Goal: Check status: Check status

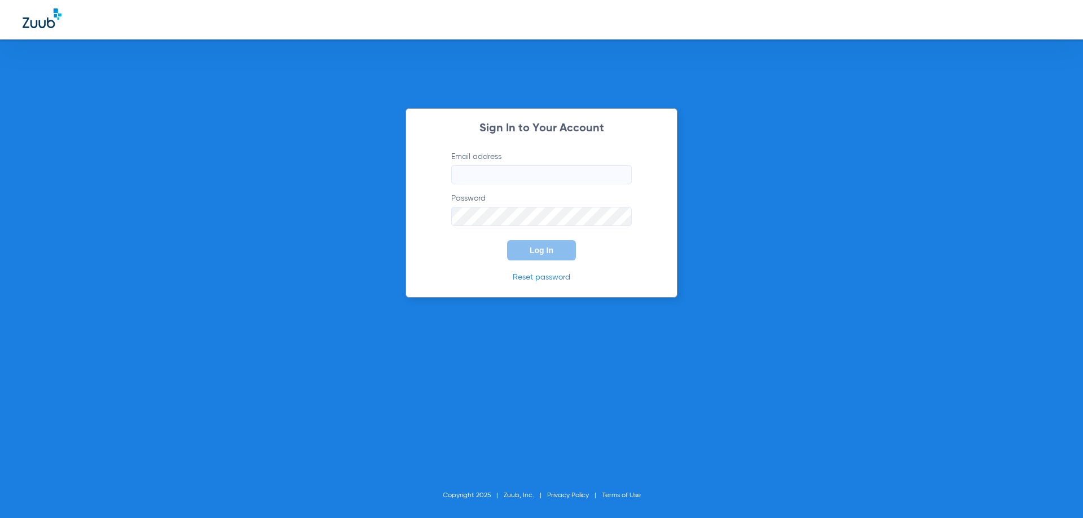
type input "[EMAIL_ADDRESS][DOMAIN_NAME]"
click at [545, 253] on span "Log In" at bounding box center [542, 250] width 24 height 9
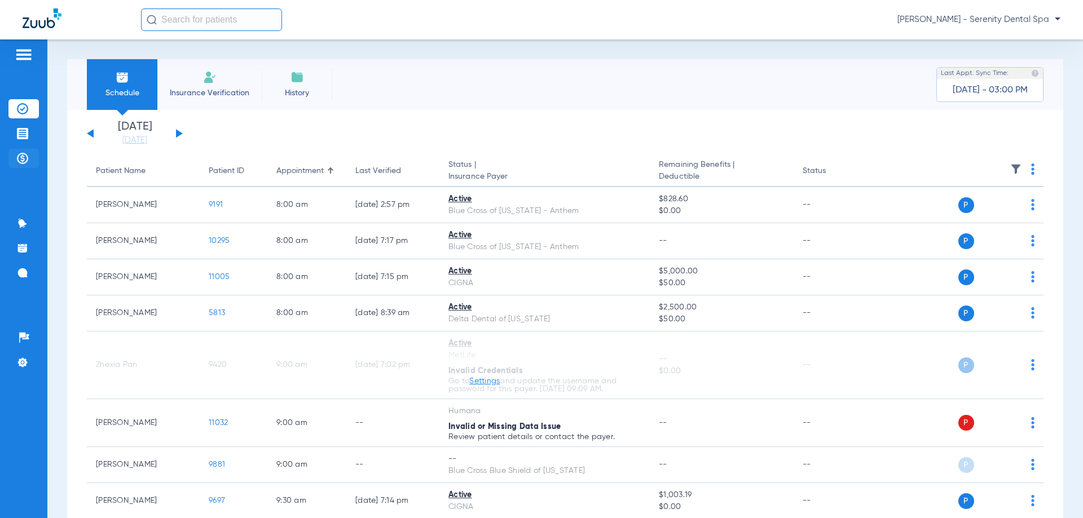
click at [22, 157] on img at bounding box center [22, 158] width 11 height 11
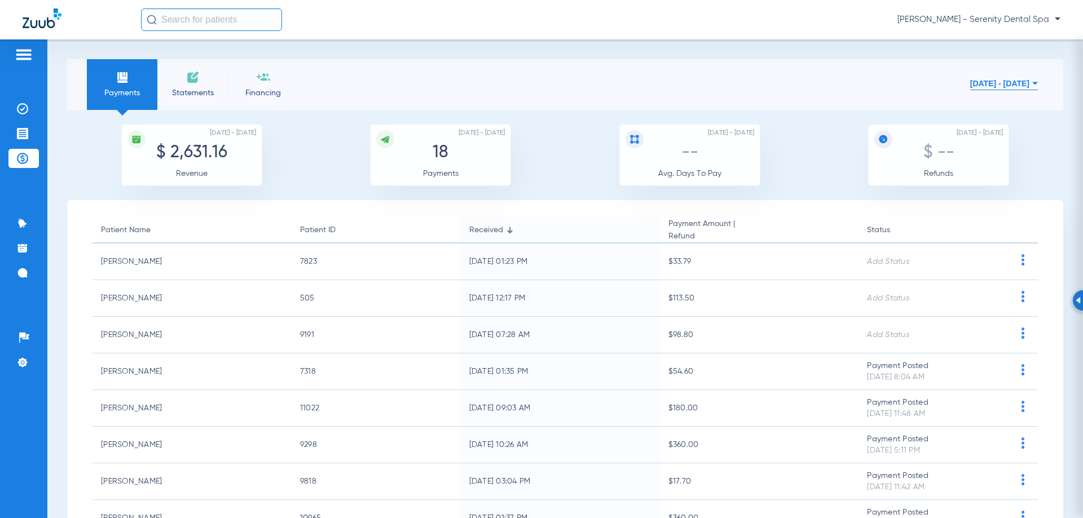
click at [986, 84] on button "[DATE] - [DATE]" at bounding box center [1004, 83] width 68 height 23
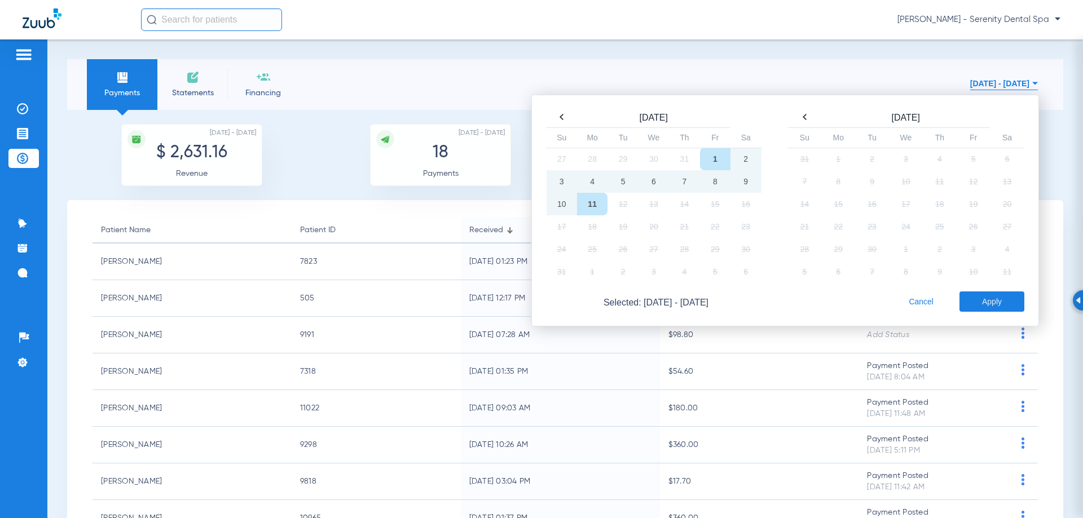
click at [554, 121] on th at bounding box center [562, 117] width 30 height 16
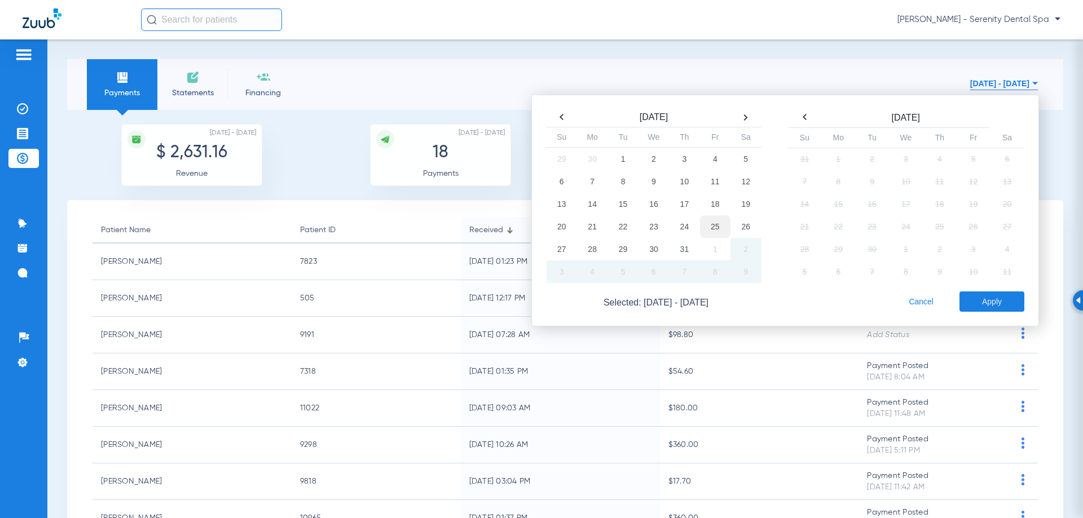
click at [706, 223] on td "25" at bounding box center [715, 226] width 30 height 23
click at [989, 303] on button "Apply" at bounding box center [991, 302] width 65 height 20
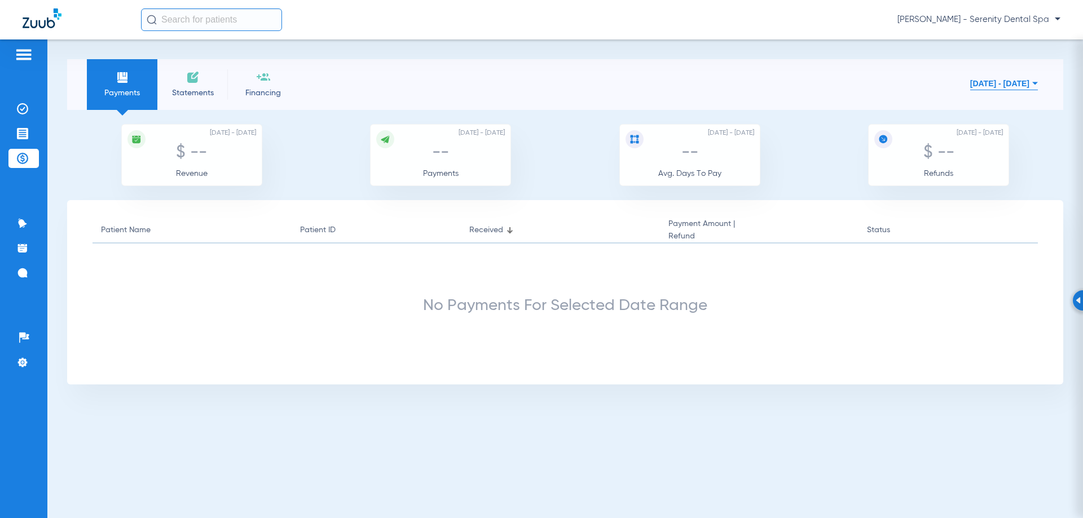
click at [136, 77] on li "Payments" at bounding box center [122, 84] width 70 height 51
drag, startPoint x: 132, startPoint y: 74, endPoint x: 915, endPoint y: 431, distance: 860.2
click at [916, 431] on div "Payments Statements Financing [DATE] - [DATE] [DATE] Su Mo Tu We Th Fr Sa 29 30…" at bounding box center [564, 278] width 1035 height 479
click at [970, 83] on button "[DATE] - [DATE]" at bounding box center [1004, 83] width 68 height 23
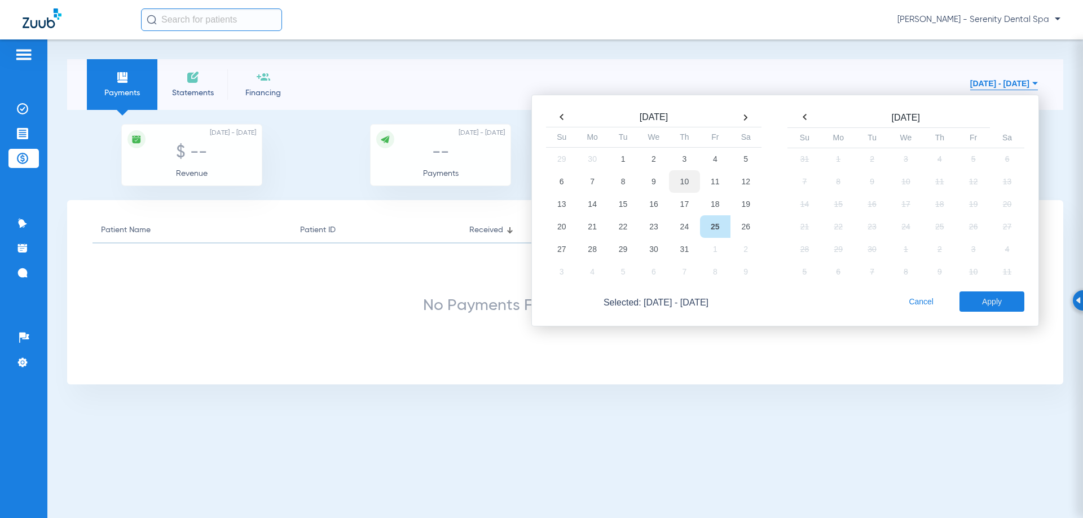
click at [691, 183] on td "10" at bounding box center [684, 181] width 30 height 23
click at [993, 303] on button "Apply" at bounding box center [991, 302] width 65 height 20
